Goal: Task Accomplishment & Management: Manage account settings

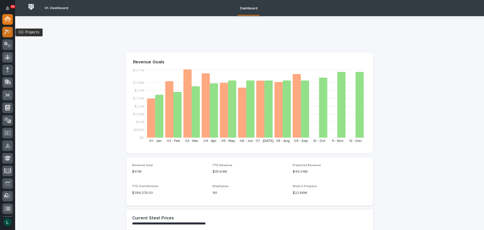
click at [9, 32] on icon at bounding box center [9, 31] width 4 height 5
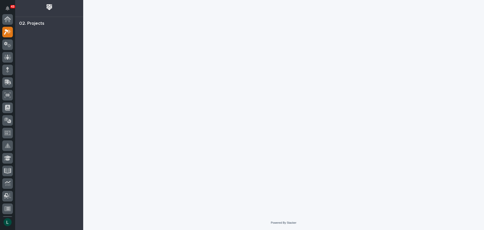
scroll to position [13, 0]
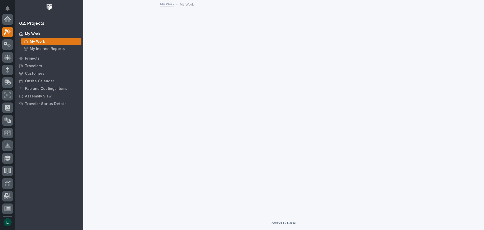
scroll to position [13, 0]
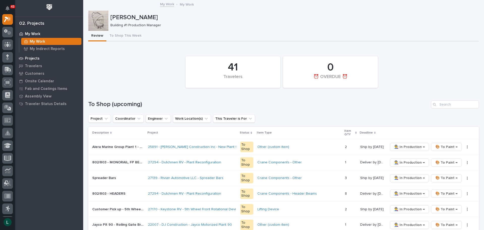
click at [34, 58] on p "Projects" at bounding box center [32, 58] width 15 height 5
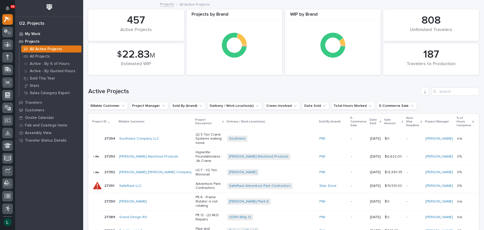
click at [33, 32] on p "My Work" at bounding box center [32, 34] width 15 height 5
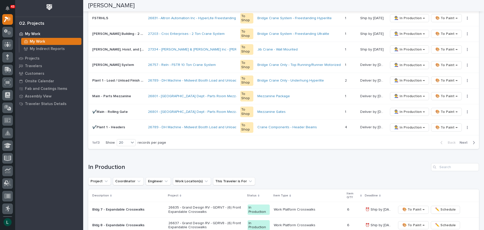
scroll to position [302, 0]
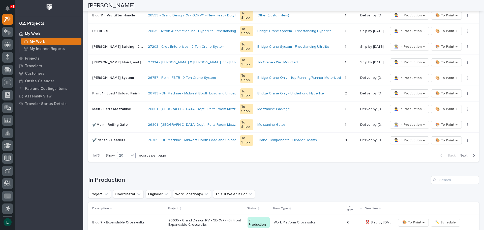
click at [129, 154] on div "20" at bounding box center [123, 155] width 12 height 5
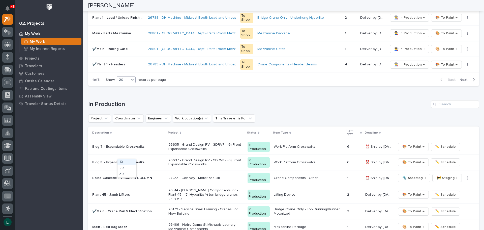
scroll to position [353, 0]
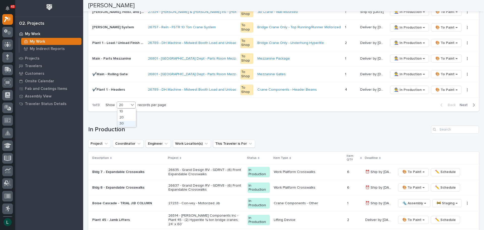
click at [125, 123] on div "30" at bounding box center [126, 124] width 18 height 6
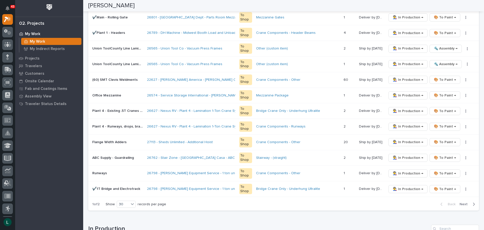
scroll to position [380, 0]
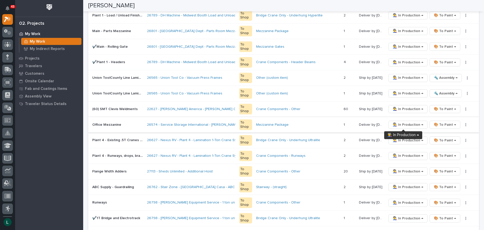
click at [405, 123] on span "👨‍🏭 In Production →" at bounding box center [408, 124] width 30 height 6
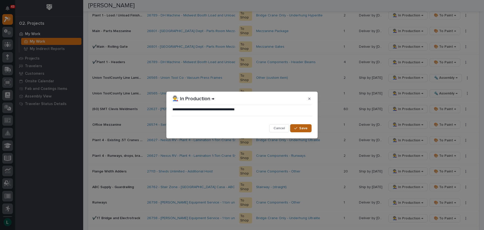
click at [303, 127] on span "Save" at bounding box center [303, 128] width 8 height 5
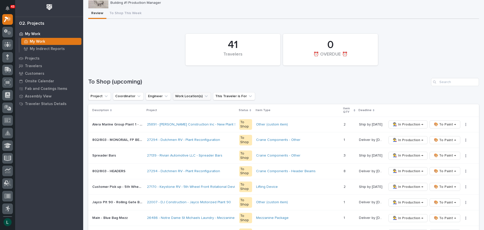
scroll to position [50, 0]
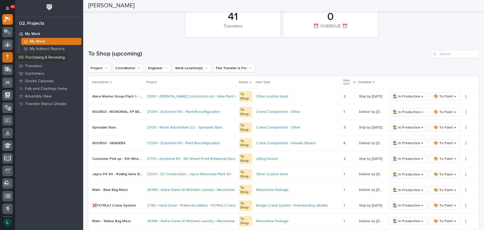
click at [7, 56] on icon at bounding box center [7, 57] width 3 height 6
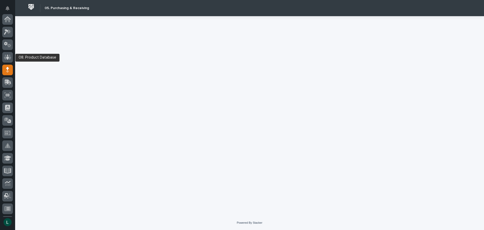
scroll to position [50, 0]
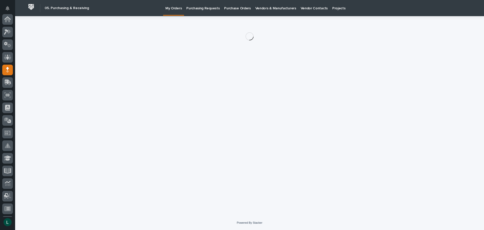
scroll to position [50, 0]
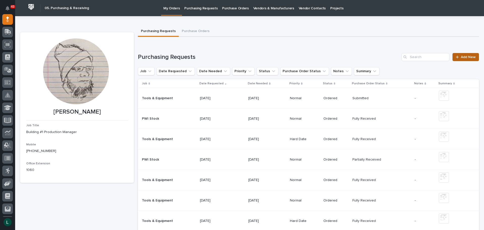
click at [468, 57] on span "Add New" at bounding box center [468, 57] width 15 height 4
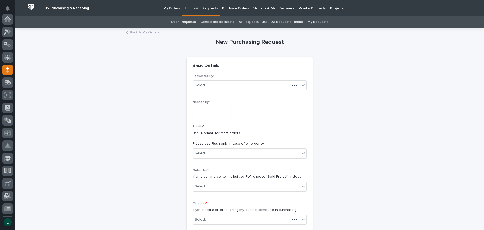
scroll to position [50, 0]
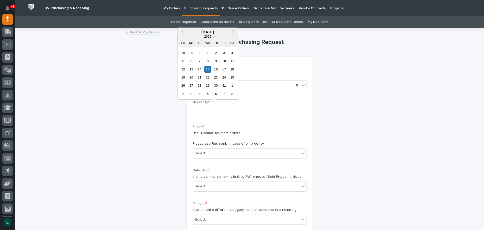
click at [223, 110] on input "text" at bounding box center [213, 110] width 40 height 9
click at [207, 78] on div "22" at bounding box center [207, 77] width 7 height 7
type input "**********"
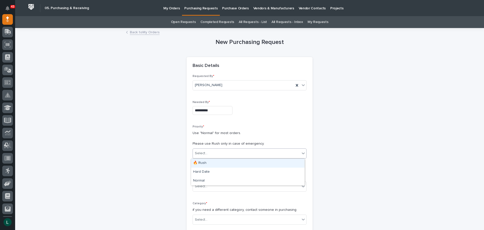
click at [216, 149] on div "Select..." at bounding box center [246, 153] width 107 height 8
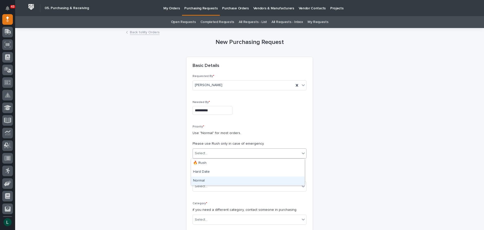
click at [227, 178] on div "Normal" at bounding box center [247, 180] width 113 height 9
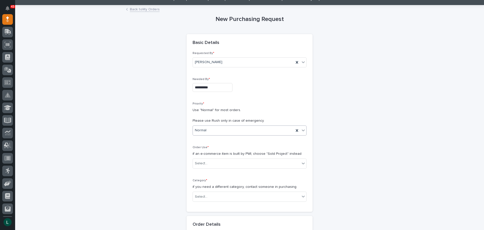
scroll to position [76, 0]
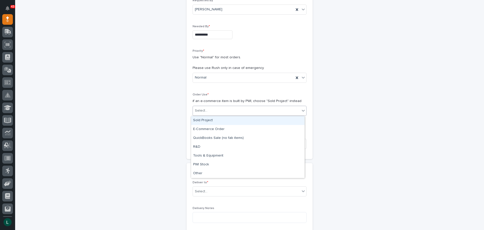
click at [271, 108] on div "Select..." at bounding box center [246, 110] width 107 height 8
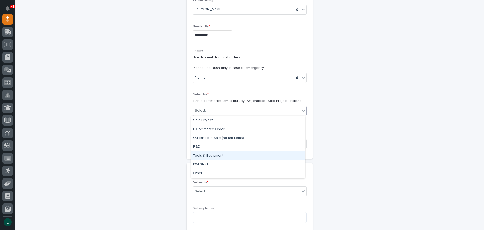
click at [262, 154] on div "Tools & Equipment" at bounding box center [247, 155] width 113 height 9
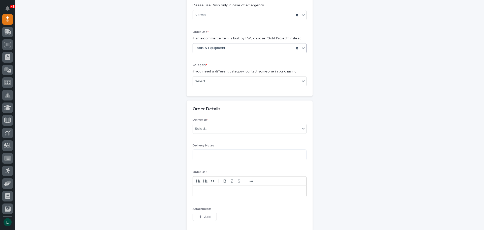
scroll to position [151, 0]
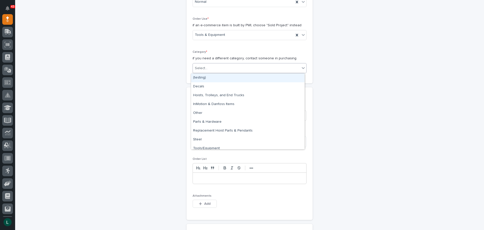
click at [255, 64] on div "Select..." at bounding box center [246, 68] width 107 height 8
click at [265, 145] on div "Tools/Equipment" at bounding box center [247, 148] width 113 height 9
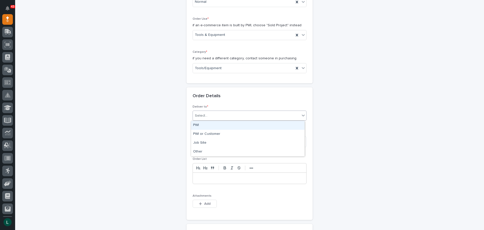
click at [249, 111] on div "Select..." at bounding box center [246, 115] width 107 height 8
click at [249, 124] on div "PWI" at bounding box center [247, 125] width 113 height 9
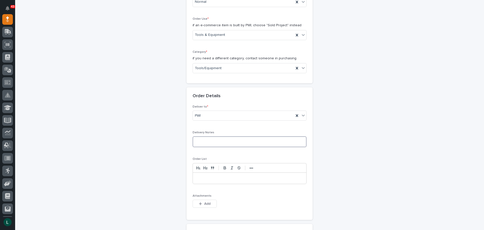
click at [254, 141] on textarea at bounding box center [250, 141] width 114 height 11
type textarea "*********"
click at [211, 179] on p at bounding box center [250, 177] width 106 height 5
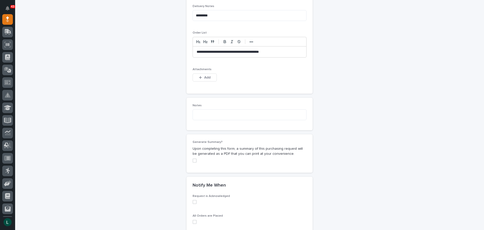
scroll to position [353, 0]
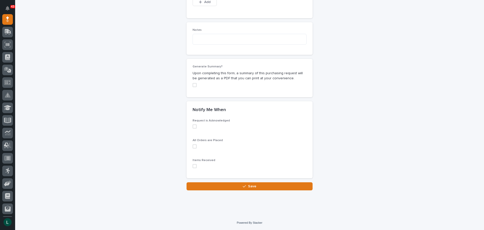
click at [194, 125] on span at bounding box center [195, 126] width 4 height 4
drag, startPoint x: 193, startPoint y: 146, endPoint x: 196, endPoint y: 160, distance: 14.4
click at [193, 146] on span at bounding box center [195, 146] width 4 height 4
drag, startPoint x: 194, startPoint y: 165, endPoint x: 218, endPoint y: 181, distance: 28.4
click at [194, 165] on span at bounding box center [195, 166] width 4 height 4
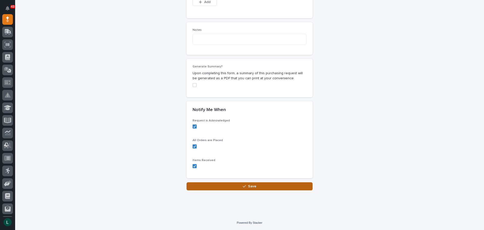
click at [243, 184] on icon "button" at bounding box center [244, 186] width 3 height 4
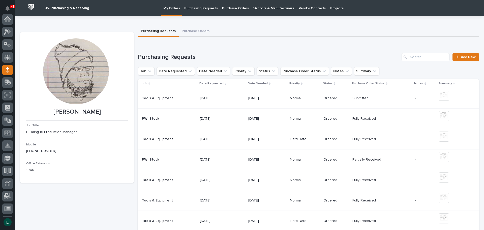
scroll to position [50, 0]
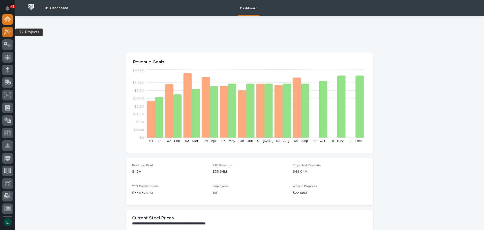
click at [7, 29] on icon at bounding box center [7, 32] width 7 height 6
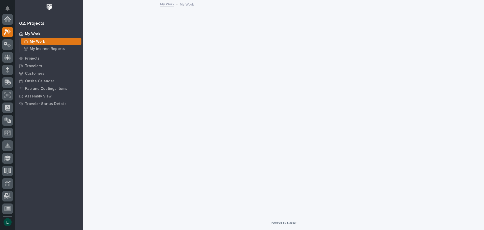
scroll to position [13, 0]
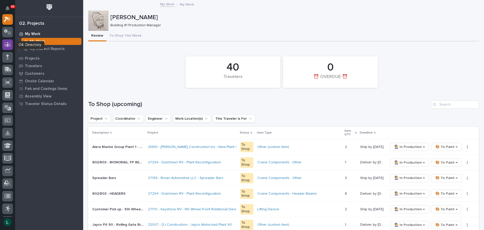
click at [10, 45] on icon at bounding box center [7, 44] width 7 height 5
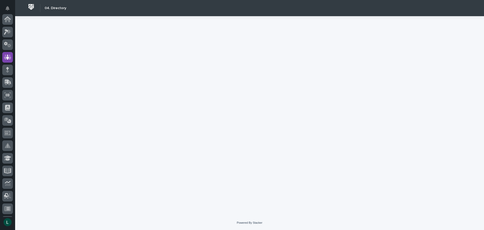
scroll to position [38, 0]
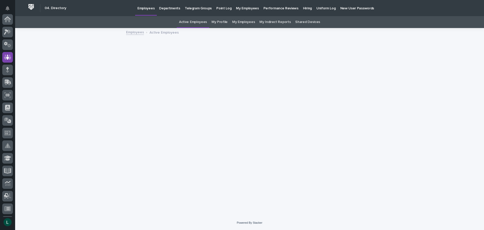
scroll to position [38, 0]
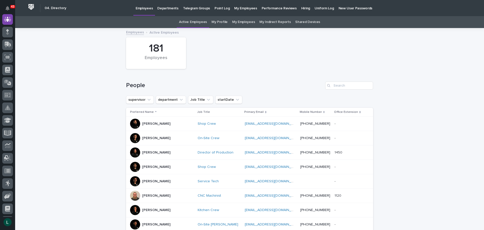
click at [243, 21] on link "My Employees" at bounding box center [243, 22] width 23 height 12
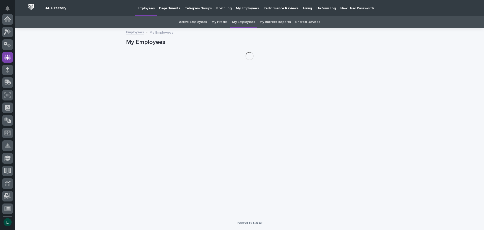
scroll to position [38, 0]
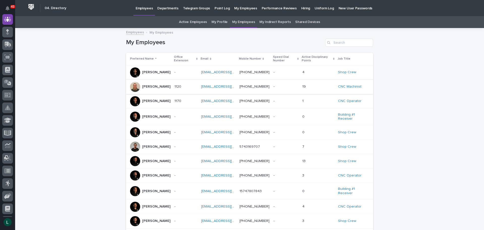
click at [203, 86] on link "ajohnston@pwiworks.com" at bounding box center [229, 87] width 57 height 4
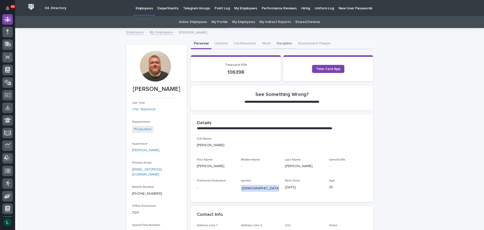
click at [277, 44] on button "Discipline" at bounding box center [283, 44] width 21 height 11
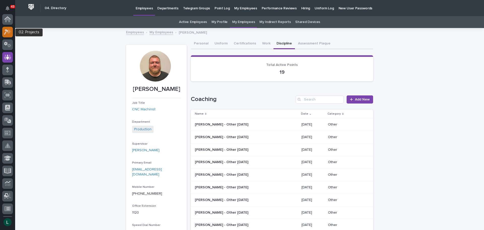
click at [8, 31] on icon at bounding box center [6, 32] width 5 height 6
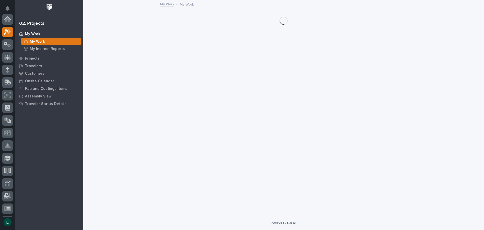
scroll to position [13, 0]
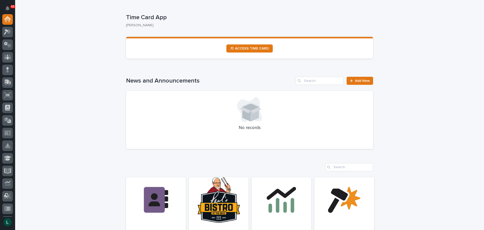
scroll to position [126, 0]
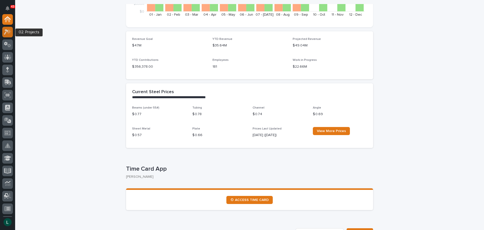
click at [9, 32] on icon at bounding box center [9, 31] width 4 height 5
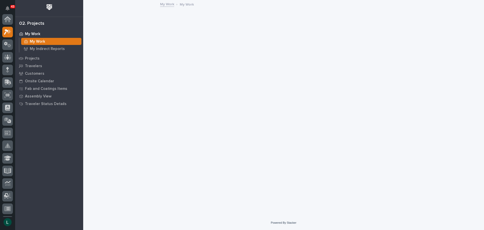
scroll to position [13, 0]
